Goal: Information Seeking & Learning: Learn about a topic

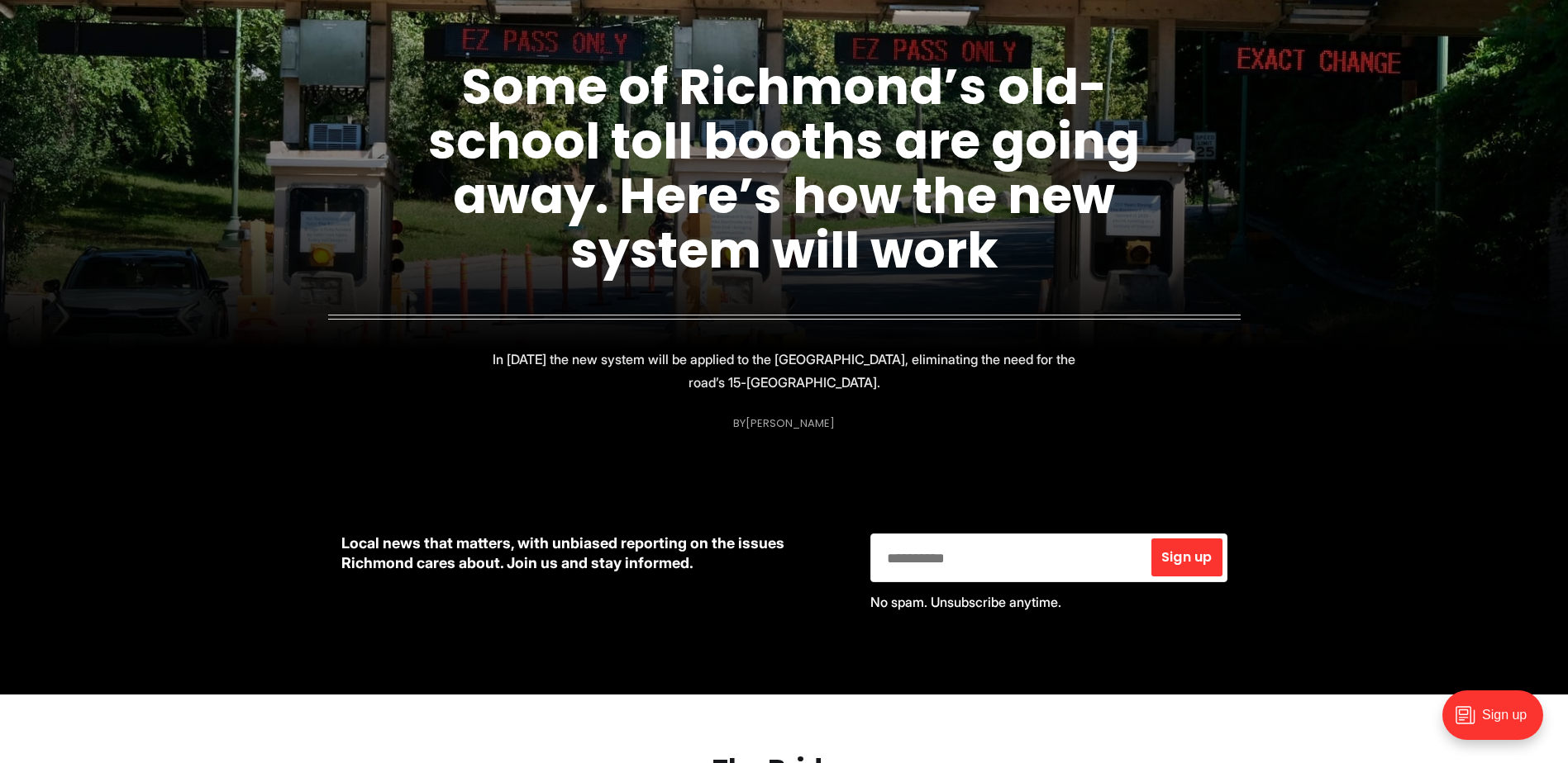
scroll to position [248, 0]
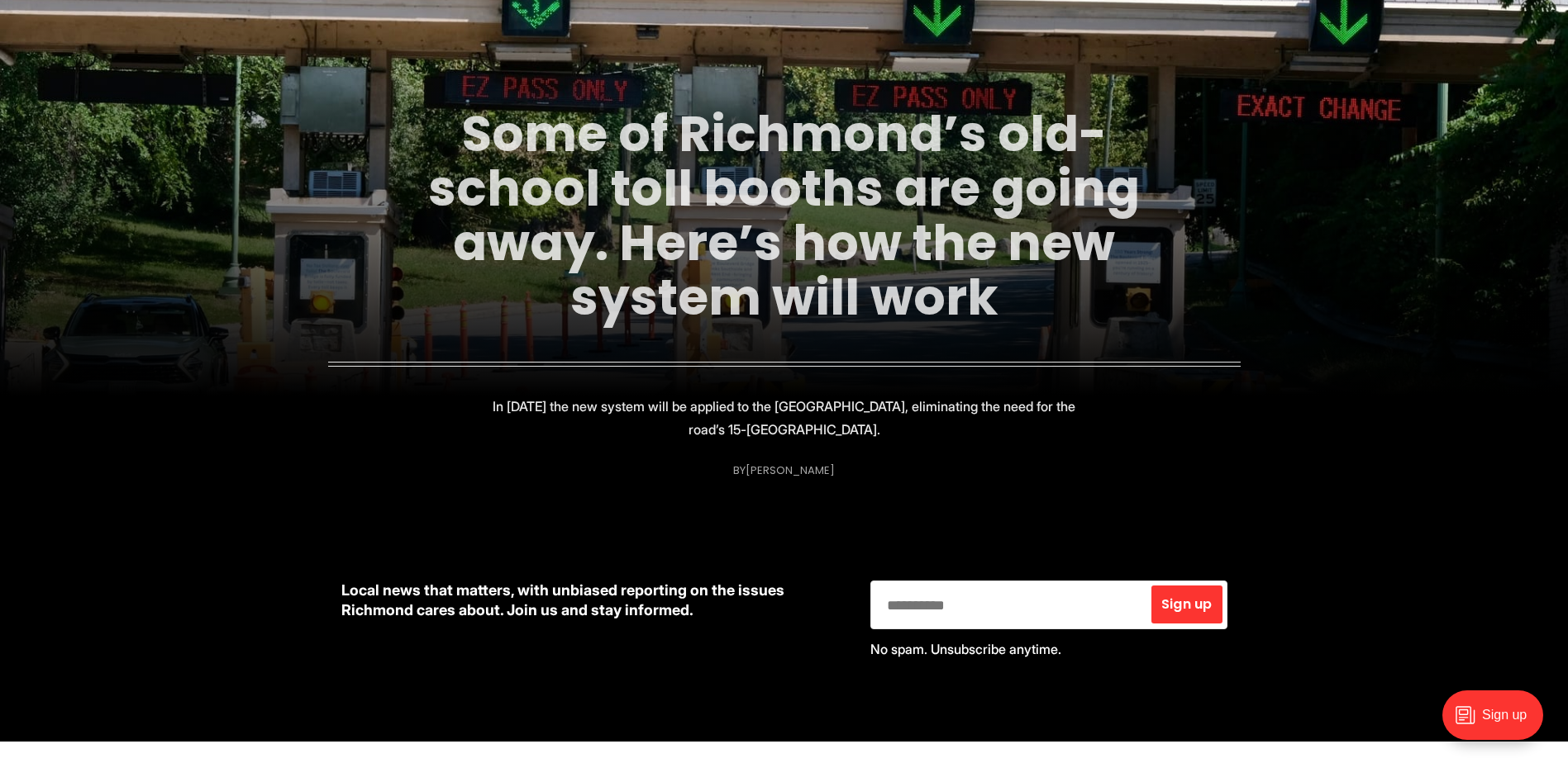
click at [554, 180] on link "Some of Richmond’s old-school toll booths are going away. Here’s how the new sy…" at bounding box center [783, 215] width 711 height 233
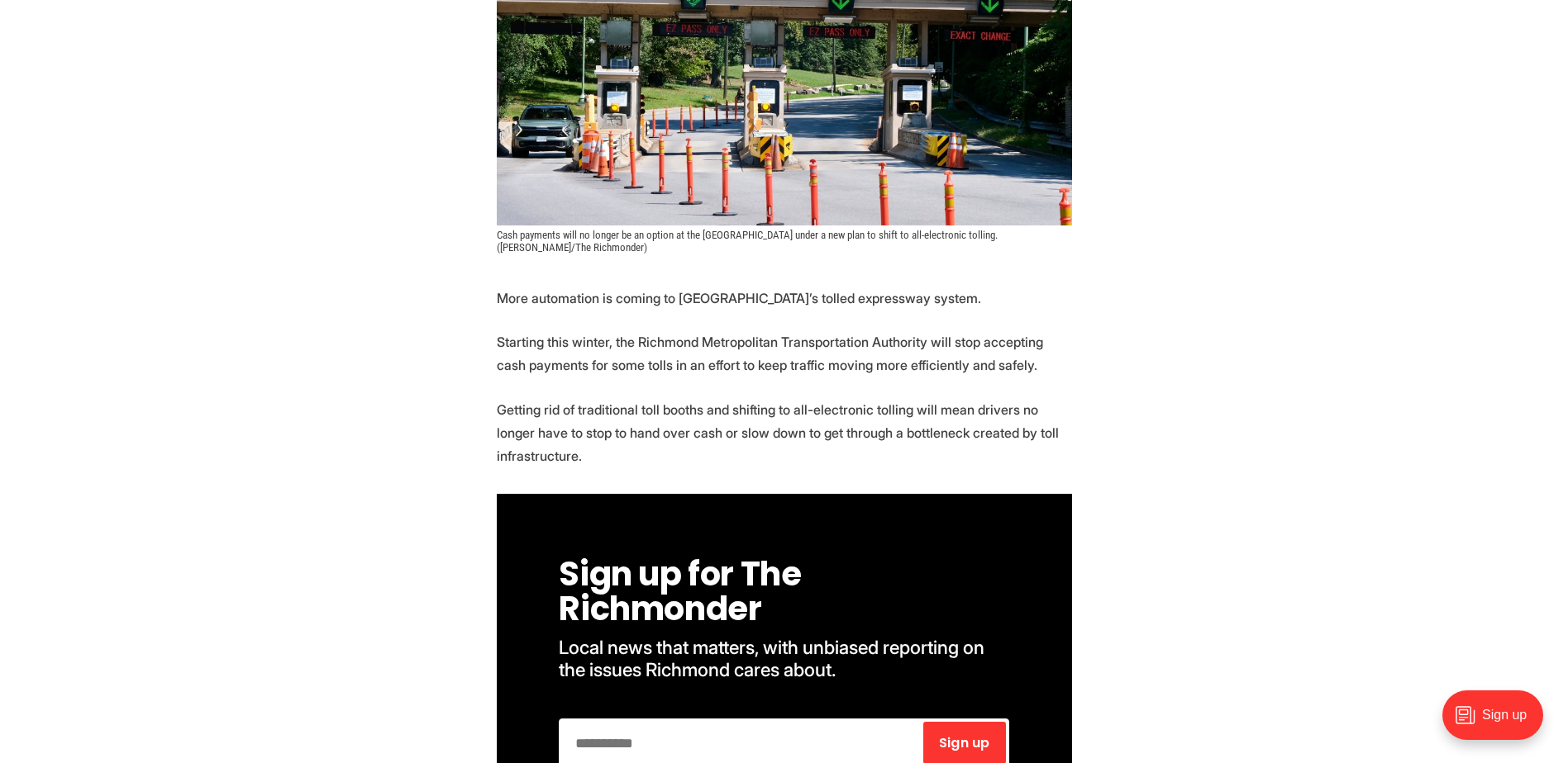
scroll to position [495, 0]
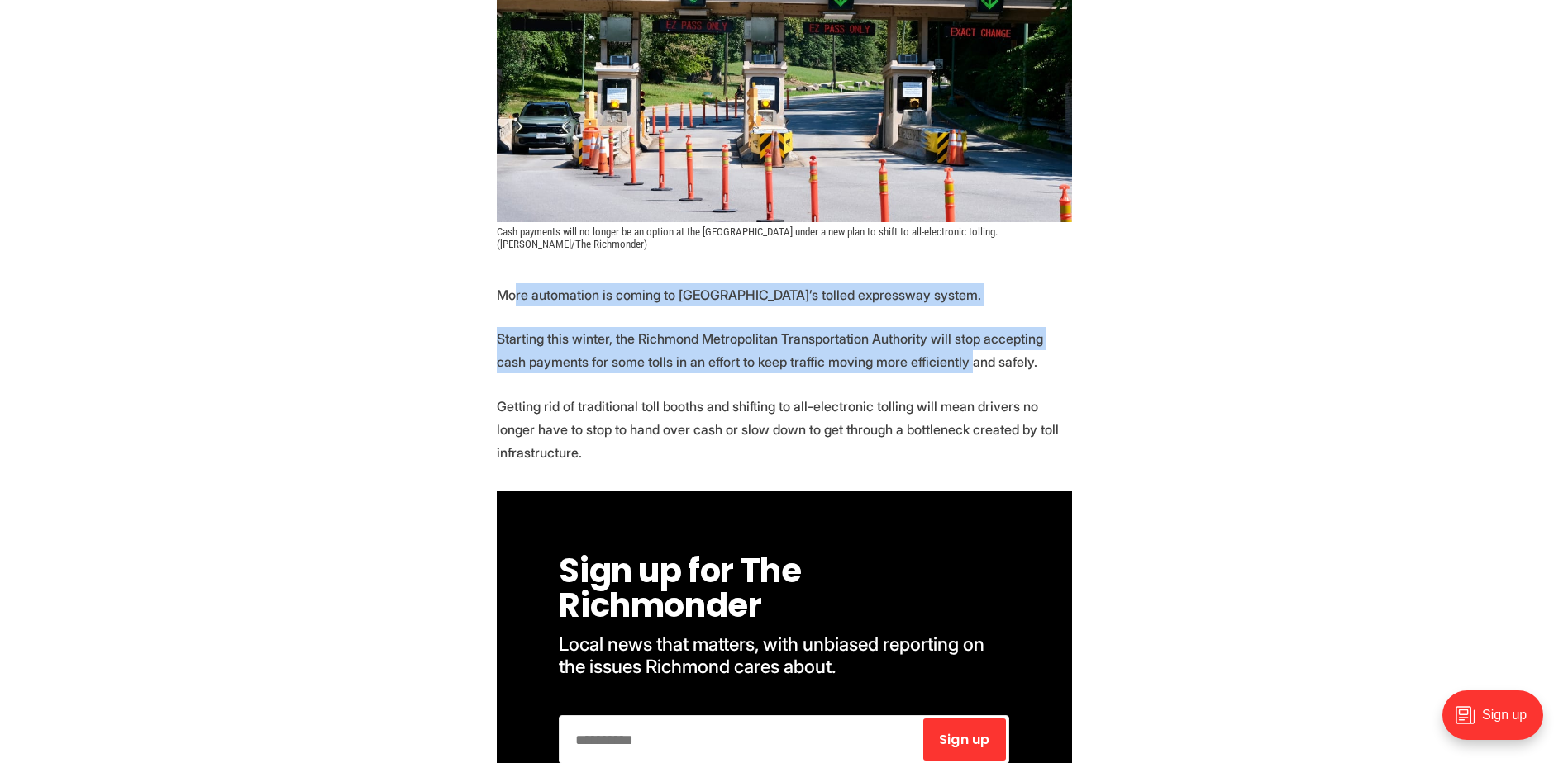
drag, startPoint x: 528, startPoint y: 290, endPoint x: 930, endPoint y: 368, distance: 409.5
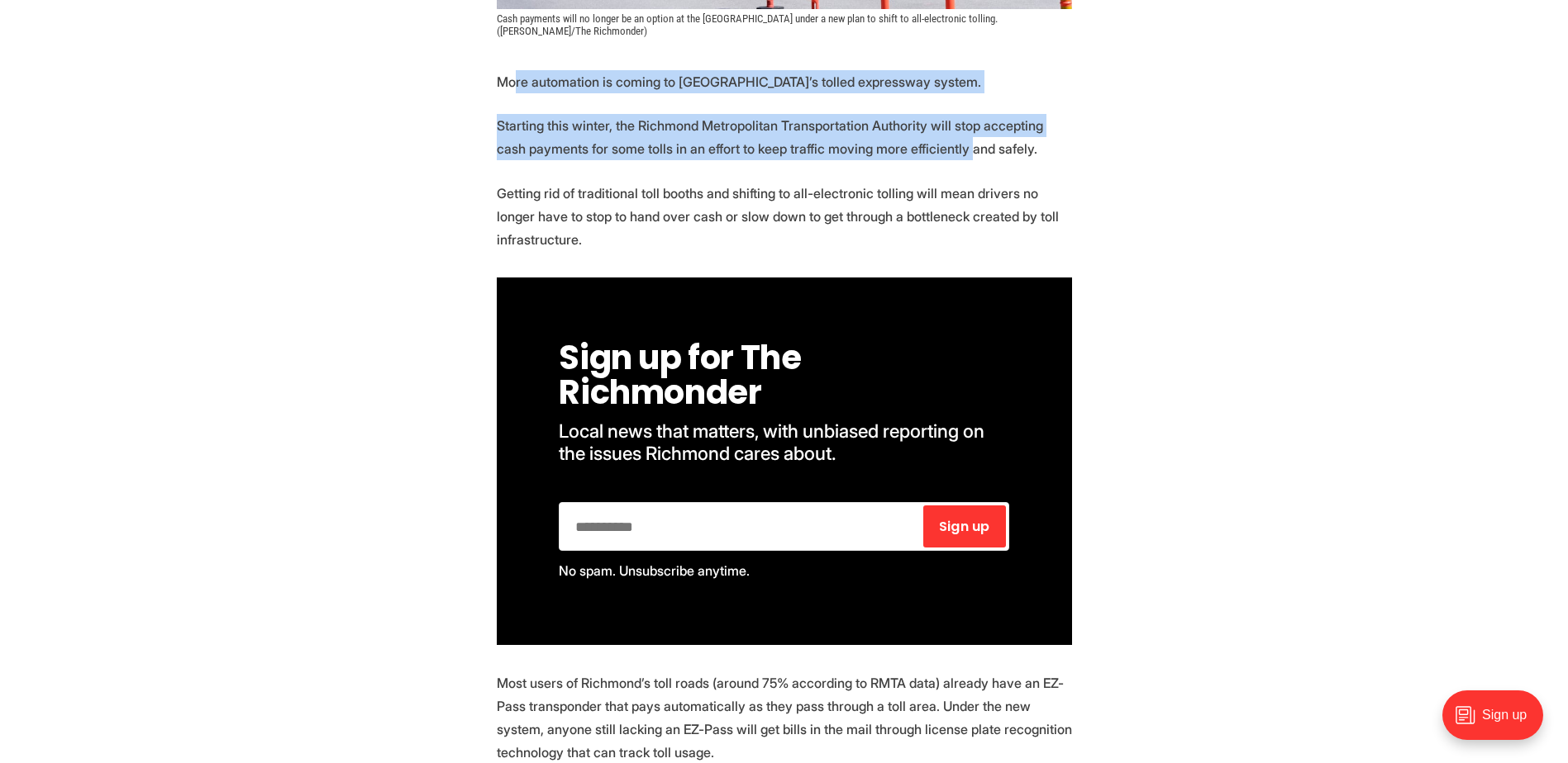
scroll to position [744, 0]
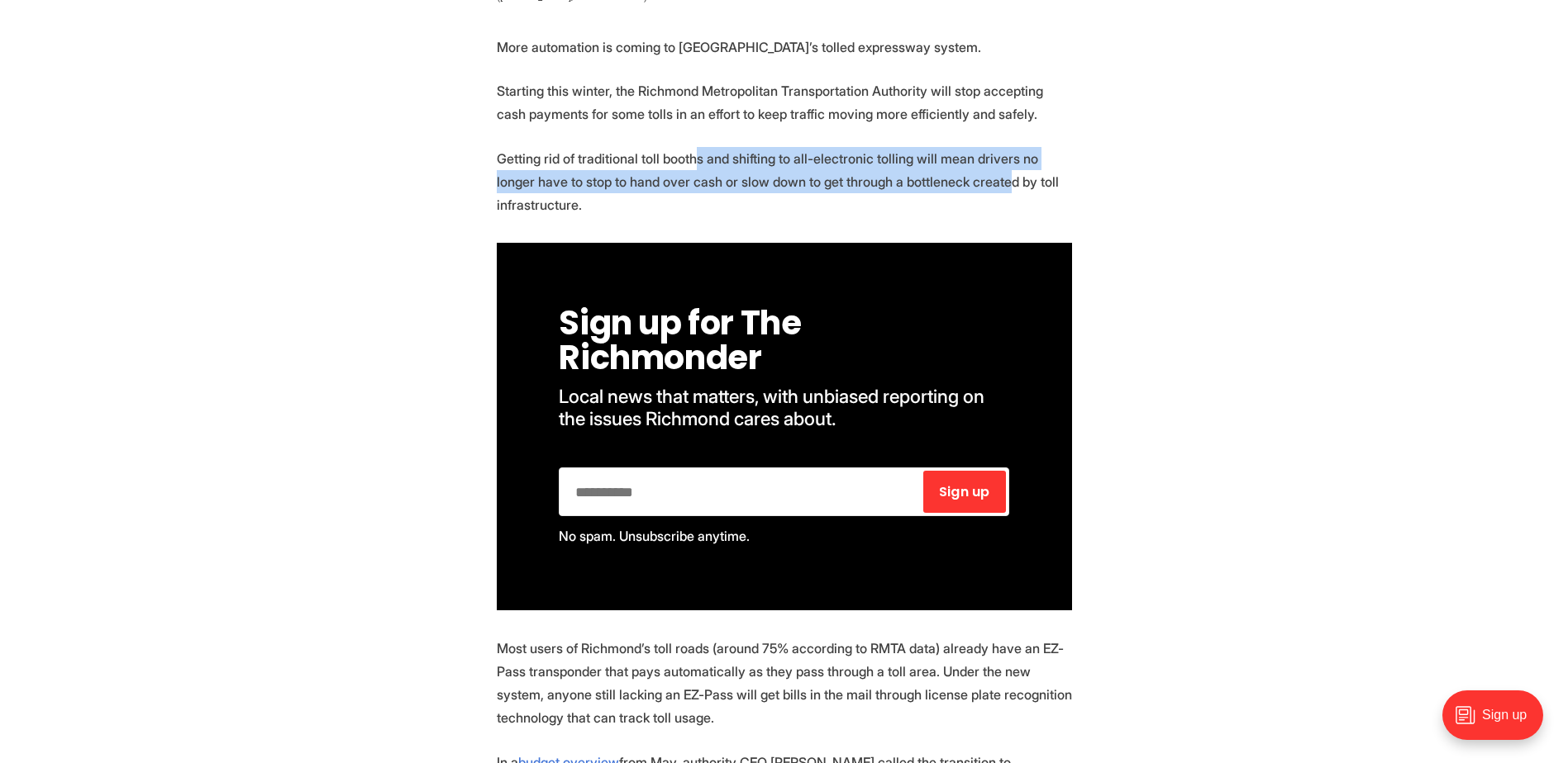
drag, startPoint x: 691, startPoint y: 158, endPoint x: 962, endPoint y: 188, distance: 272.7
click at [962, 188] on p "Getting rid of traditional toll booths and shifting to all-electronic tolling w…" at bounding box center [784, 182] width 575 height 69
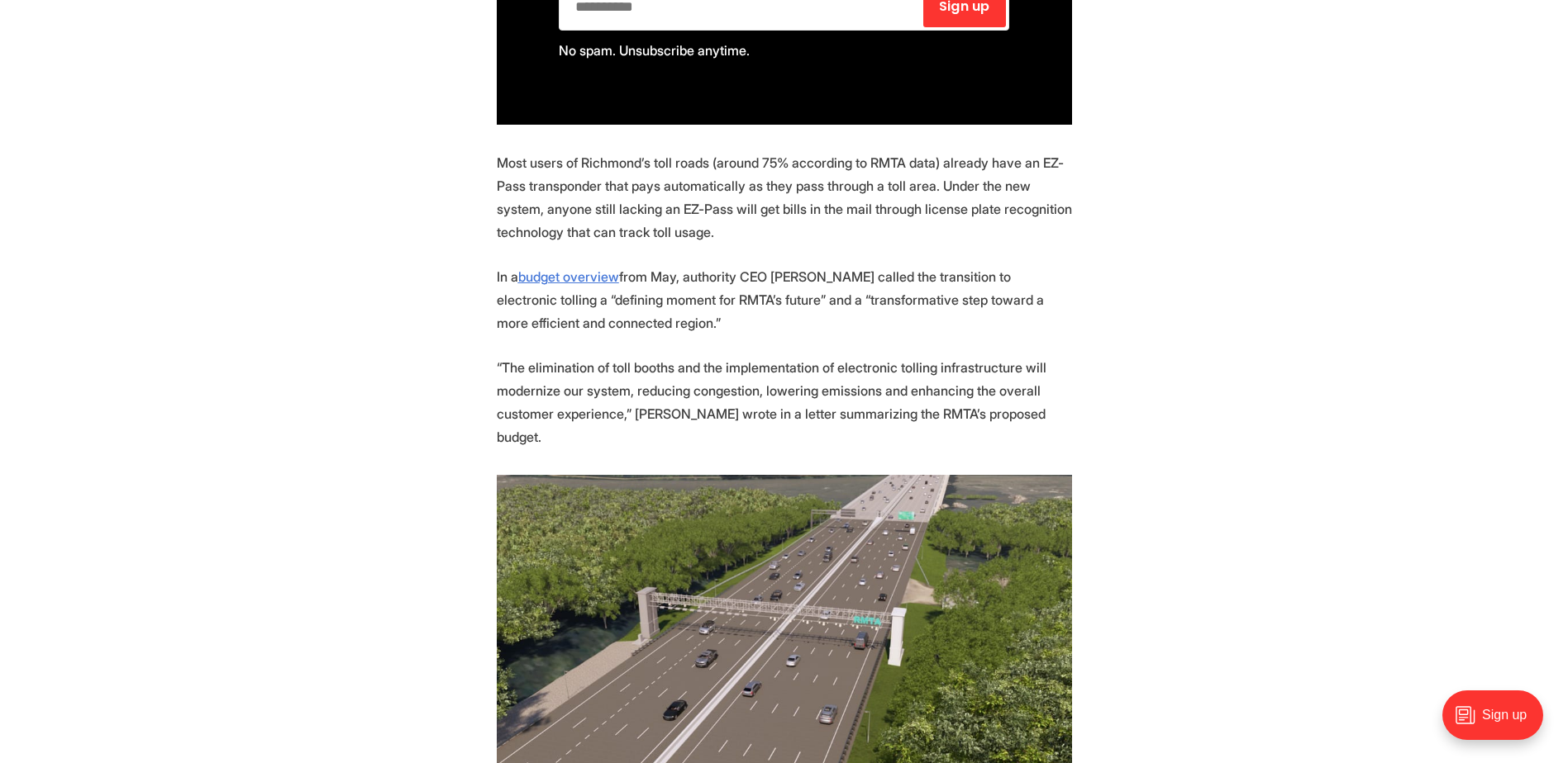
scroll to position [1239, 0]
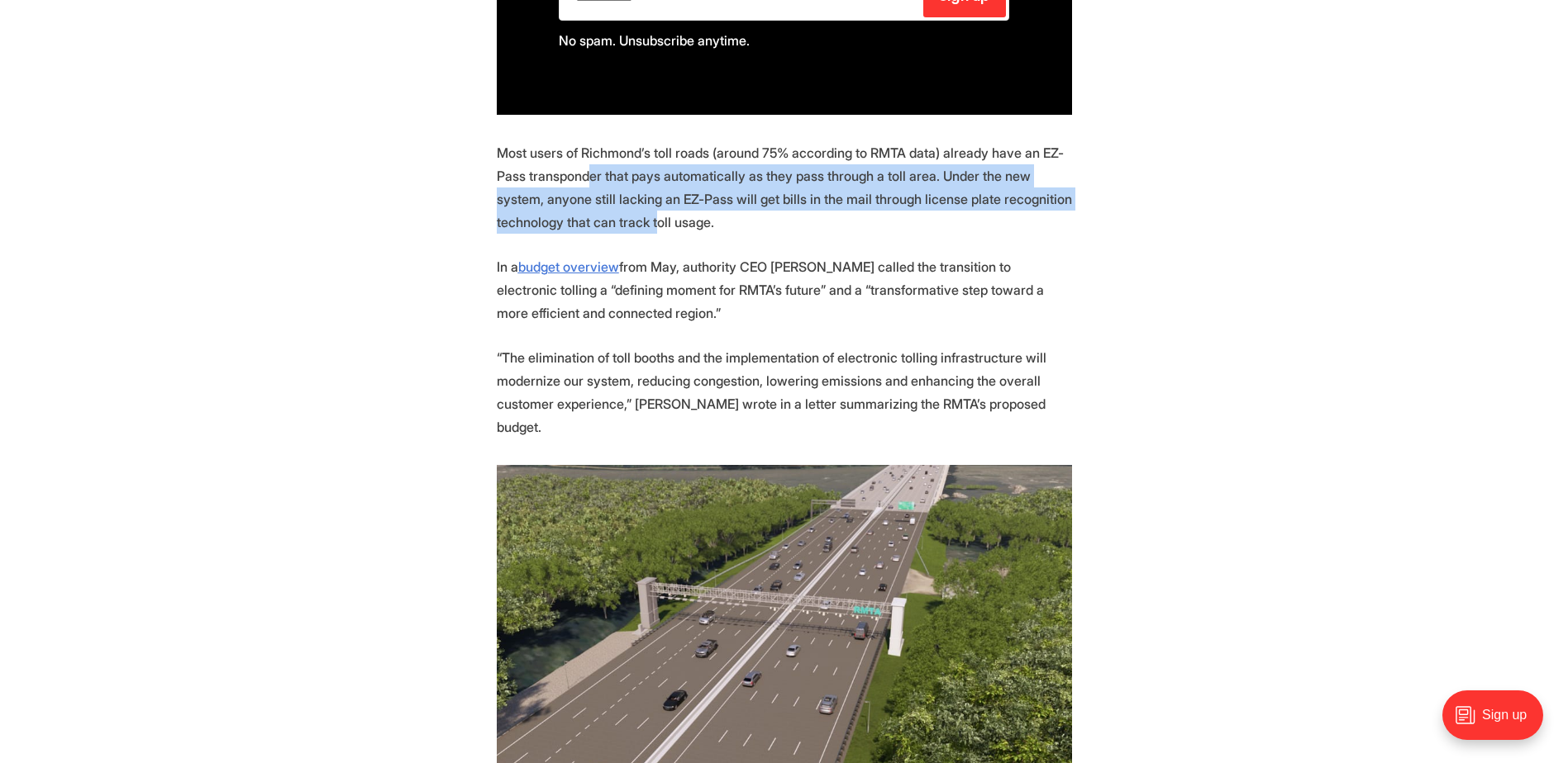
drag, startPoint x: 555, startPoint y: 177, endPoint x: 652, endPoint y: 216, distance: 104.5
click at [652, 216] on p "Most users of Richmond’s toll roads (around 75% according to RMTA data) already…" at bounding box center [784, 187] width 575 height 93
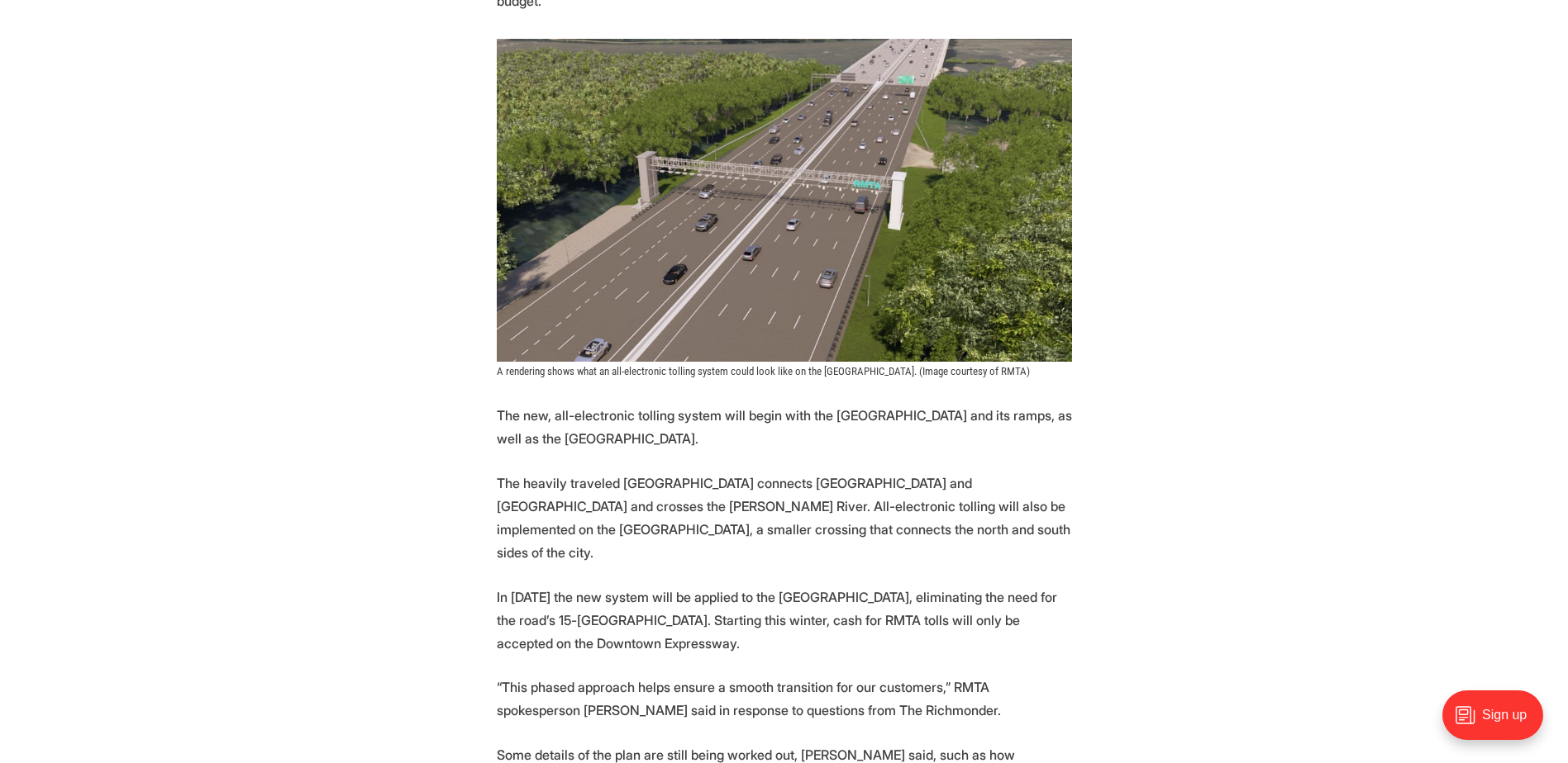
scroll to position [1900, 0]
